Goal: Obtain resource: Download file/media

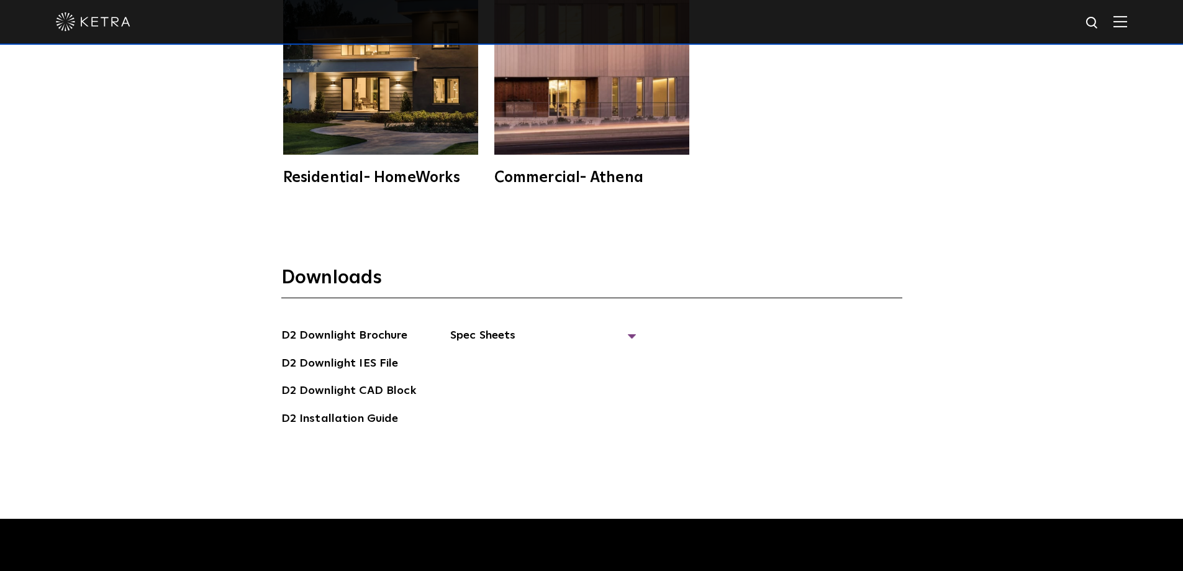
scroll to position [3541, 0]
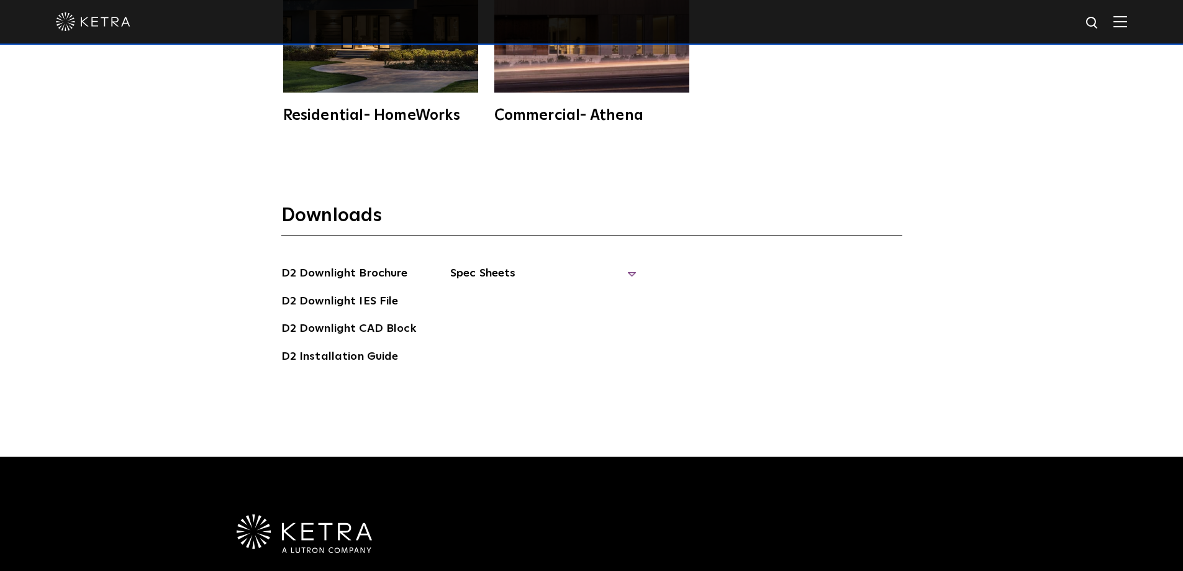
click at [494, 274] on span "Spec Sheets" at bounding box center [543, 278] width 186 height 27
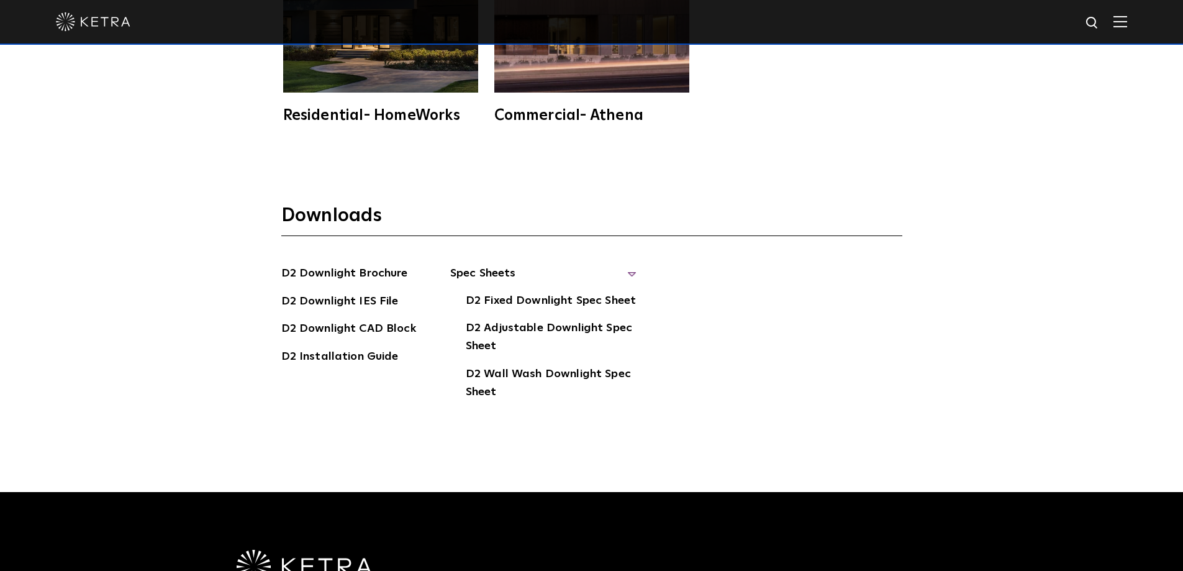
click at [395, 359] on li "D2 Installation Guide" at bounding box center [348, 358] width 135 height 20
click at [385, 362] on link "D2 Installation Guide" at bounding box center [339, 358] width 117 height 20
click at [552, 304] on link "D2 Fixed Downlight Spec Sheet" at bounding box center [551, 302] width 170 height 20
click at [518, 325] on link "D2 Adjustable Downlight Spec Sheet" at bounding box center [551, 338] width 171 height 38
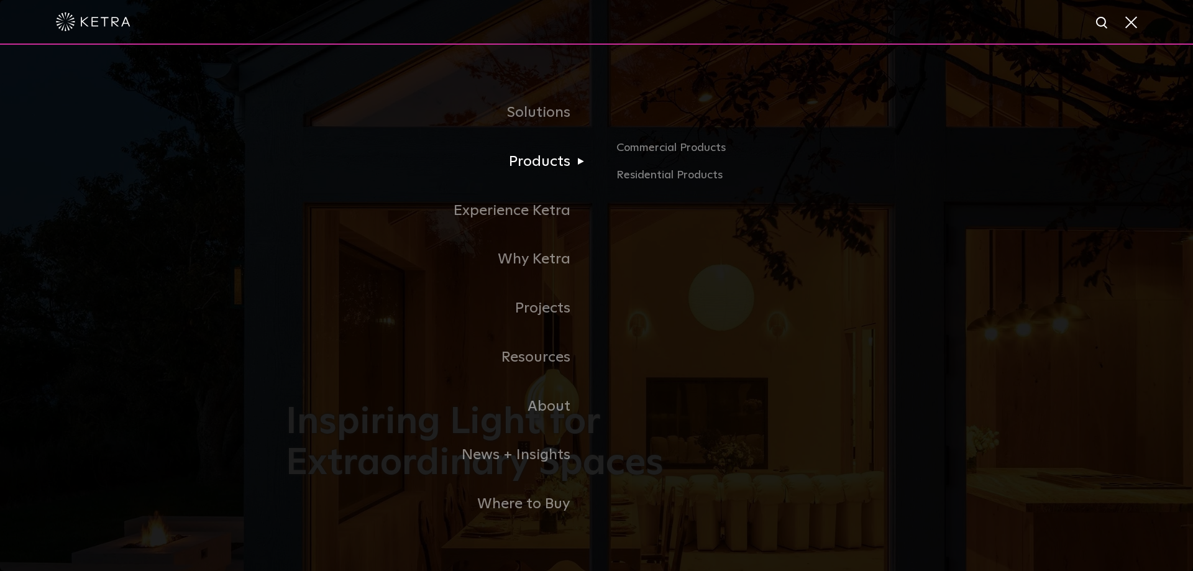
click at [556, 164] on link "Products" at bounding box center [441, 161] width 311 height 49
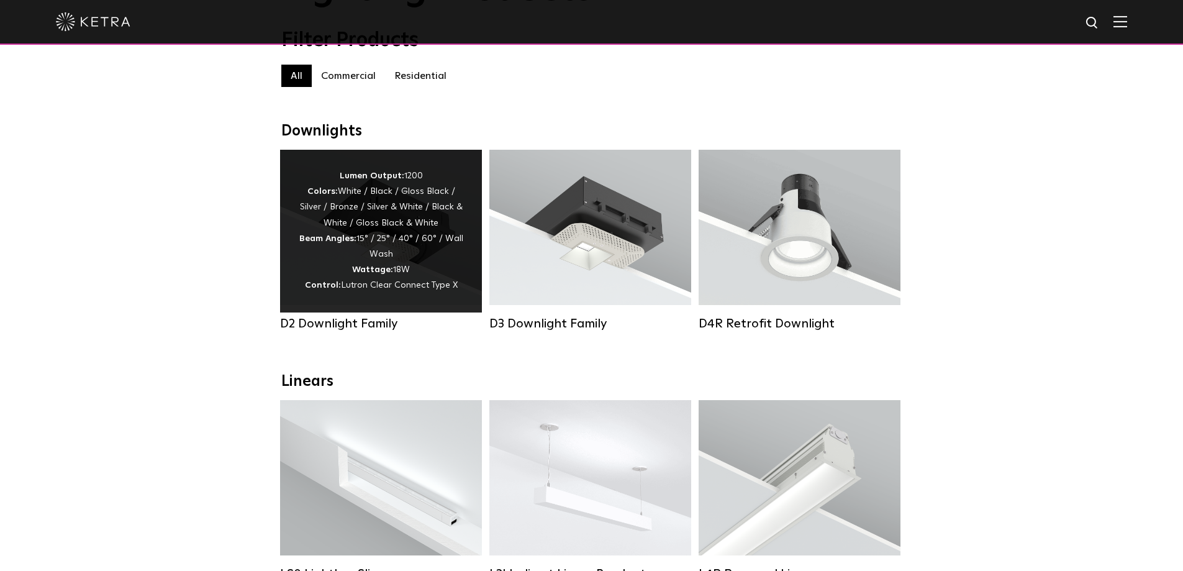
click at [390, 265] on div "Lumen Output: 1200 Colors: White / Black / Gloss Black / Silver / Bronze / Silv…" at bounding box center [381, 230] width 165 height 125
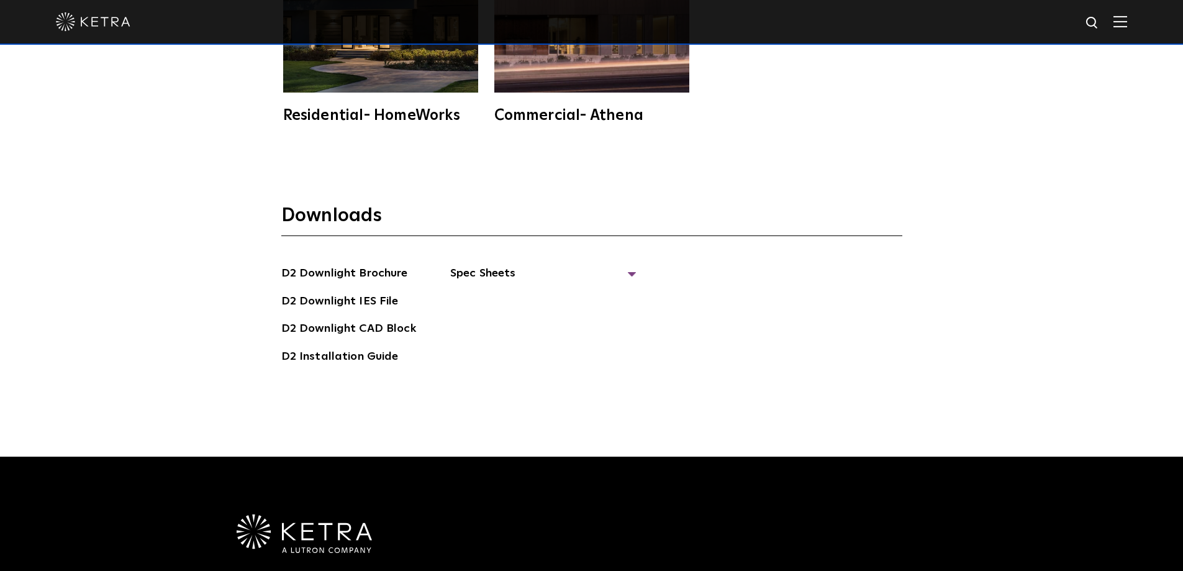
scroll to position [3665, 0]
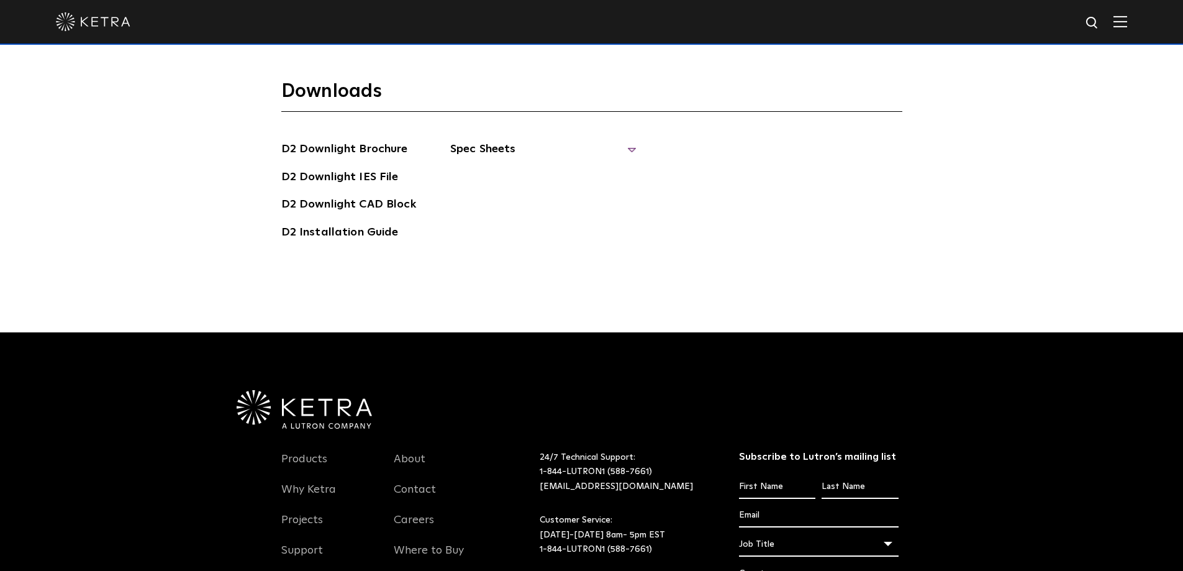
click at [601, 149] on span "Spec Sheets" at bounding box center [543, 153] width 186 height 27
